Goal: Transaction & Acquisition: Book appointment/travel/reservation

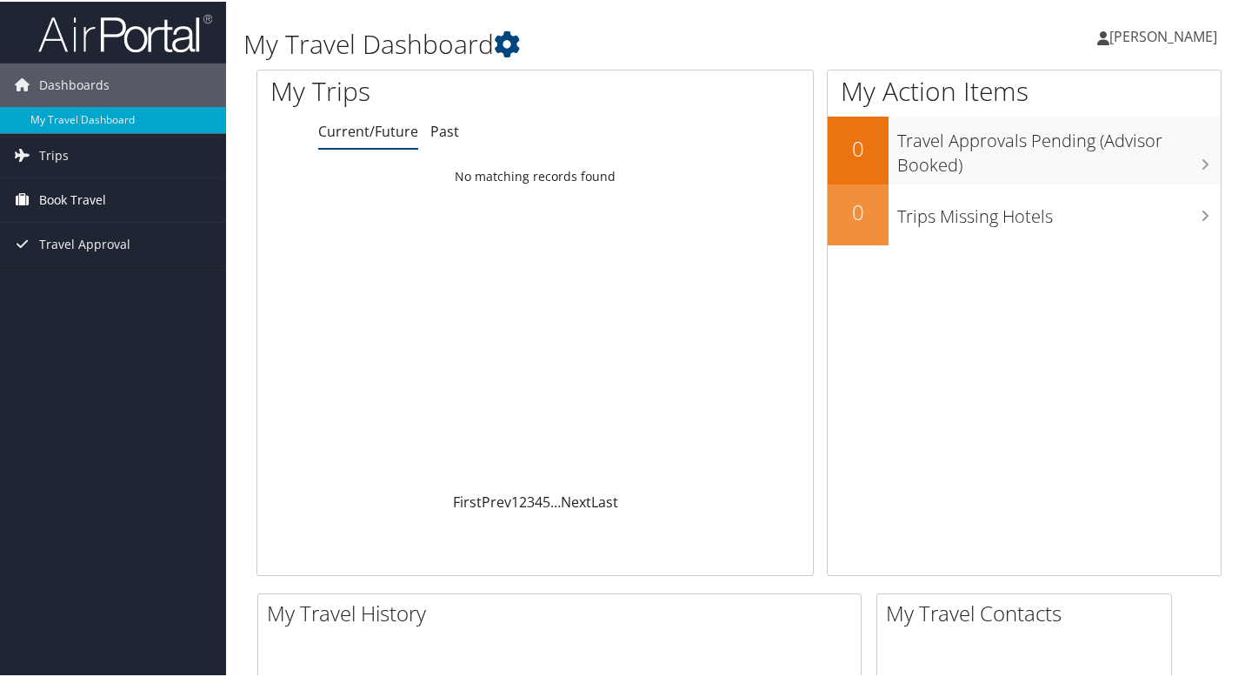
click at [66, 198] on span "Book Travel" at bounding box center [72, 198] width 67 height 43
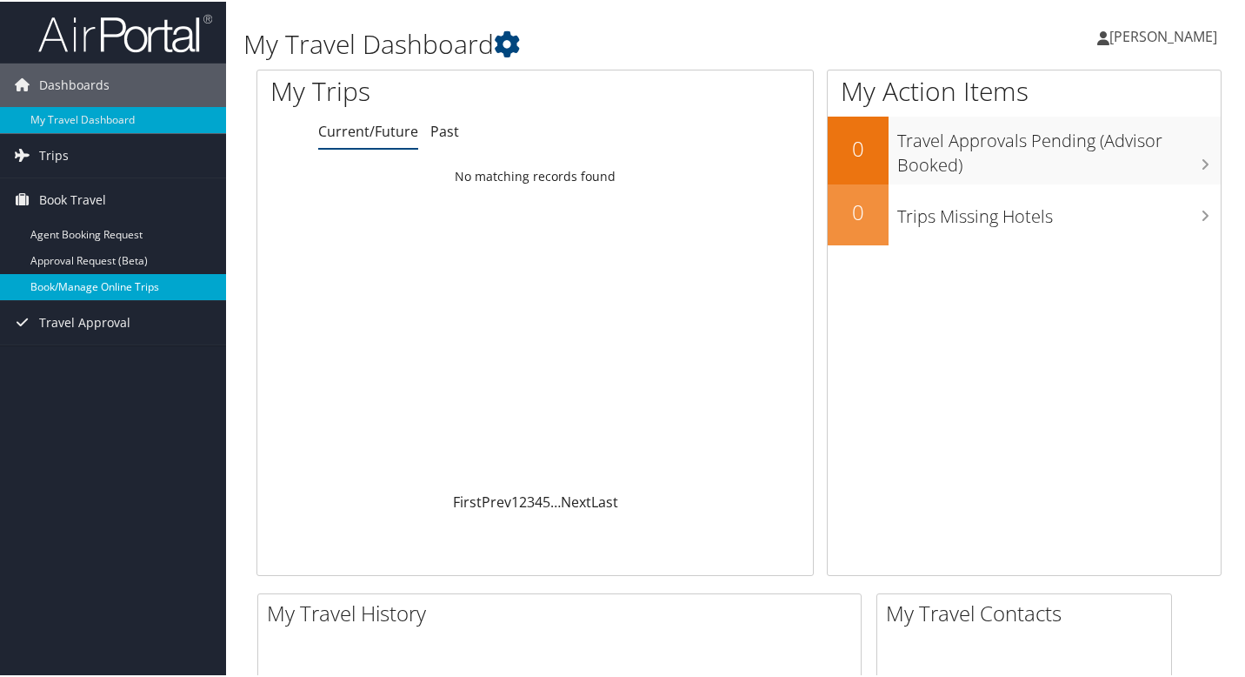
click at [92, 288] on link "Book/Manage Online Trips" at bounding box center [113, 285] width 226 height 26
click at [1129, 39] on span "[PERSON_NAME]" at bounding box center [1164, 34] width 108 height 19
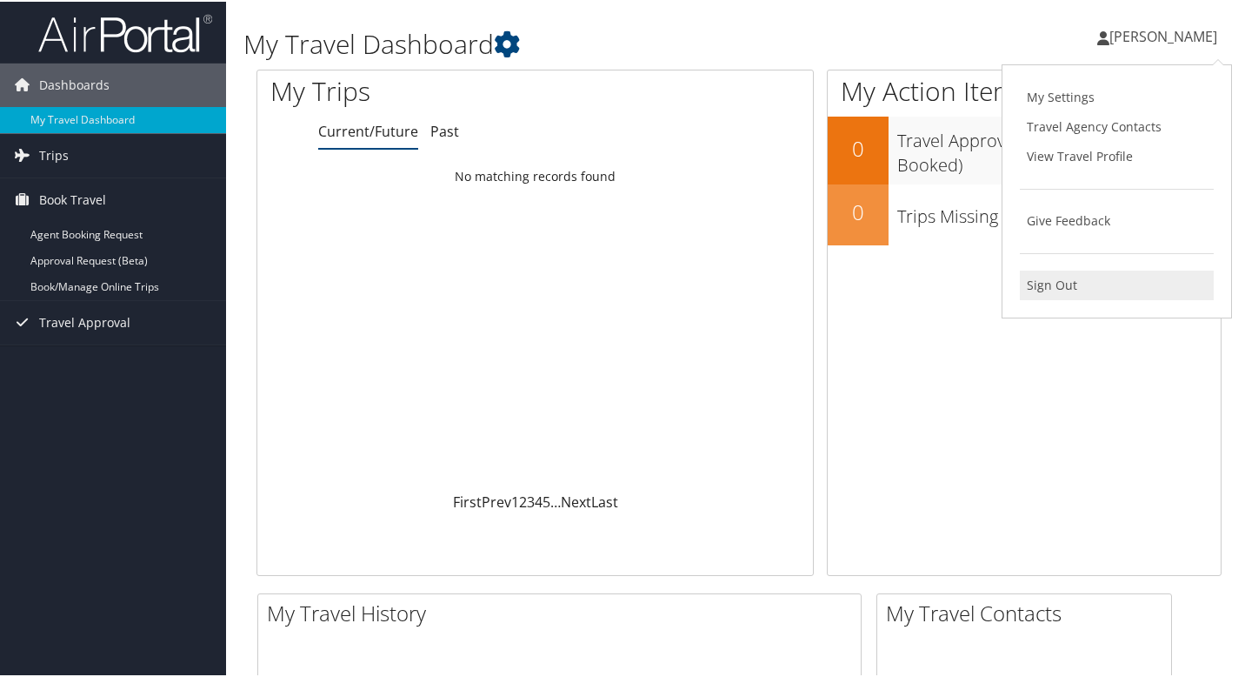
click at [1037, 288] on link "Sign Out" at bounding box center [1117, 284] width 194 height 30
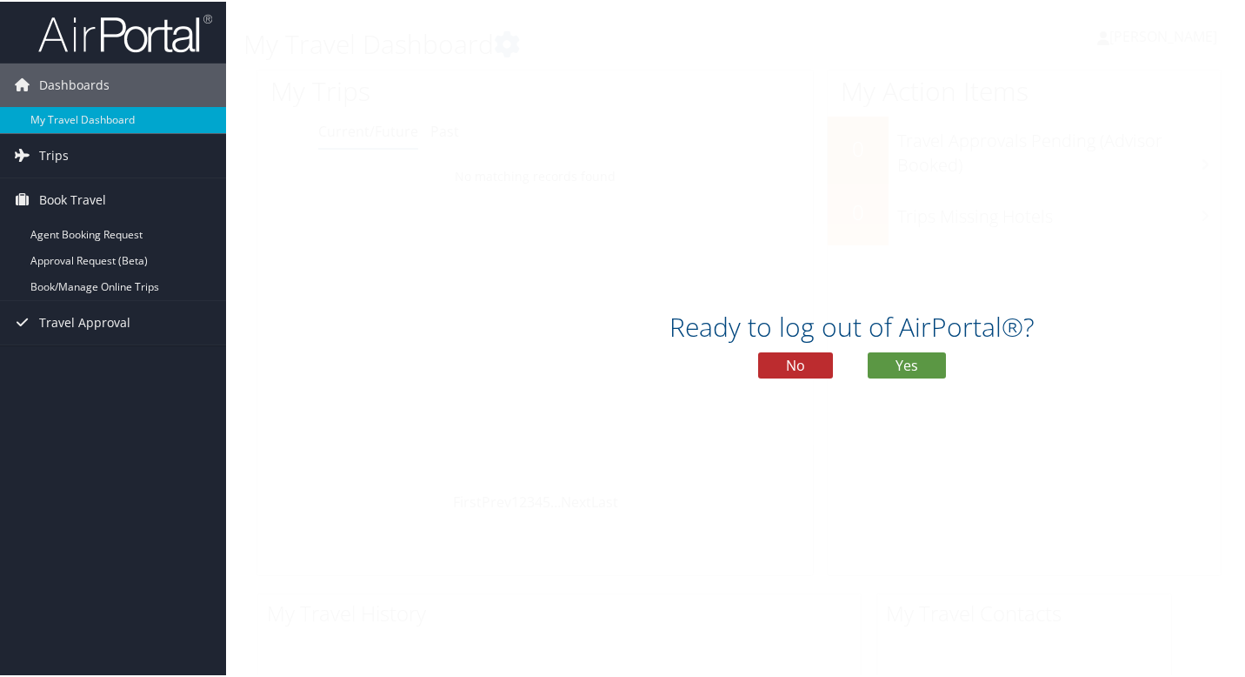
click at [1052, 115] on div "Ready to log out of AirPortal®? No Yes" at bounding box center [852, 338] width 1252 height 677
click at [906, 362] on button "Yes" at bounding box center [907, 363] width 78 height 26
